Goal: Find specific page/section: Find specific page/section

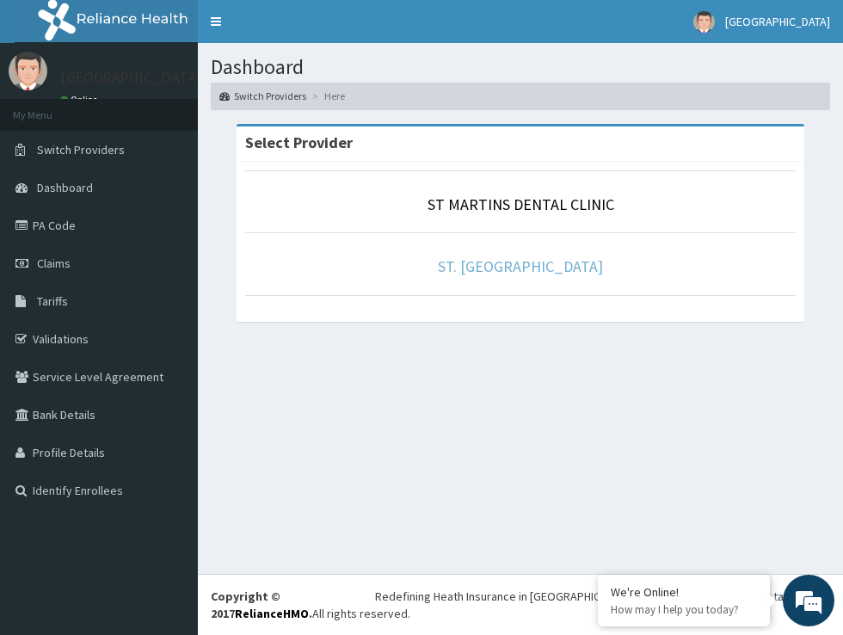
click at [497, 262] on link "ST. [GEOGRAPHIC_DATA]" at bounding box center [520, 266] width 165 height 20
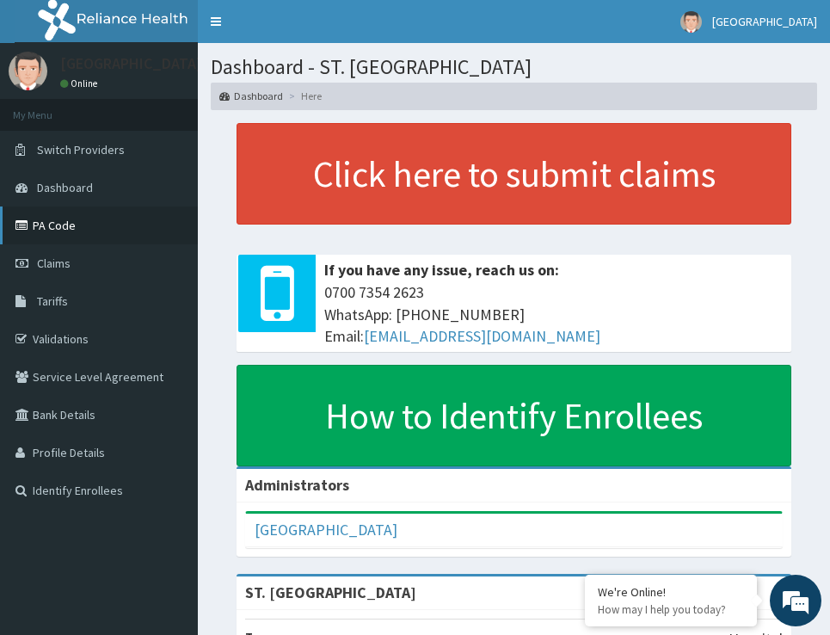
click at [83, 231] on link "PA Code" at bounding box center [99, 225] width 198 height 38
